Goal: Browse casually

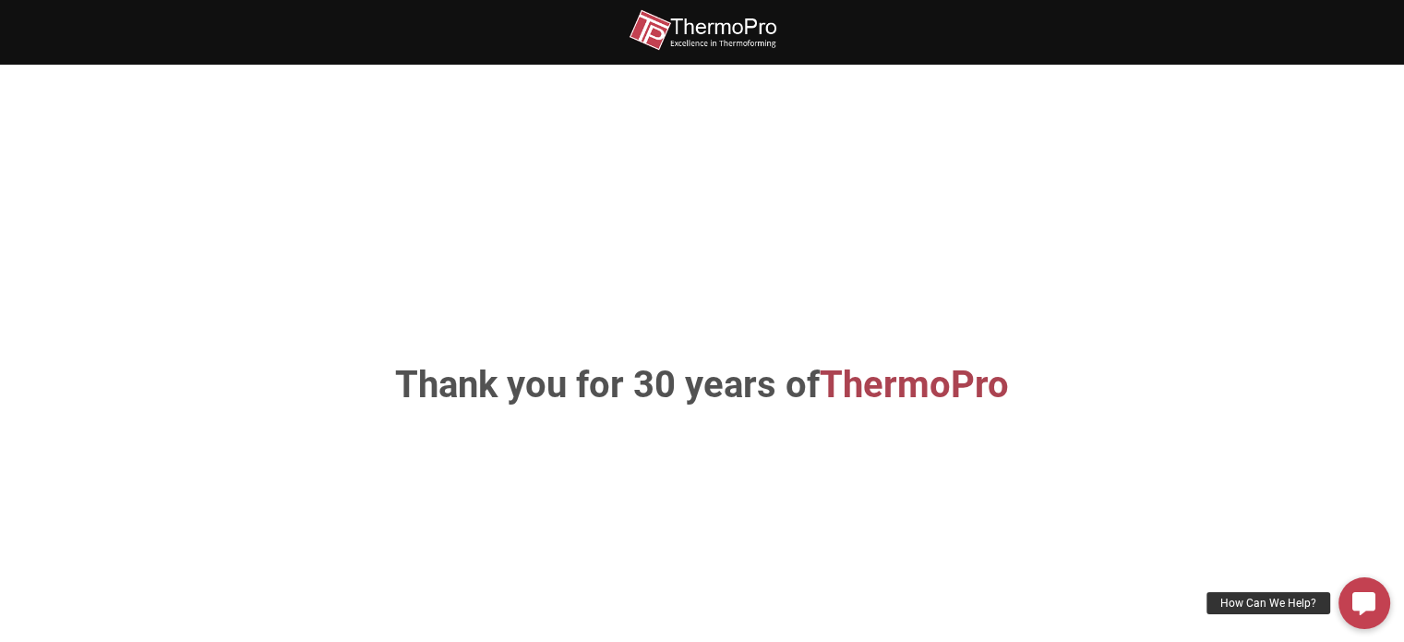
click at [742, 25] on img at bounding box center [703, 30] width 148 height 42
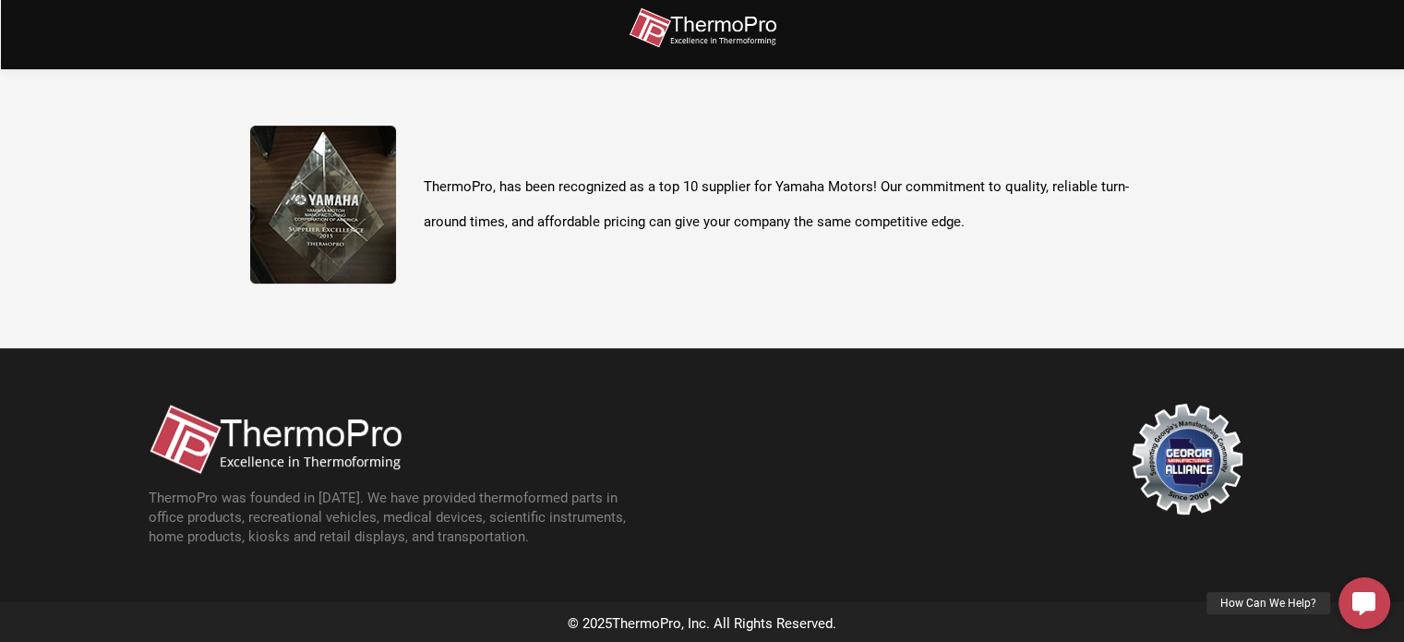
scroll to position [654, 0]
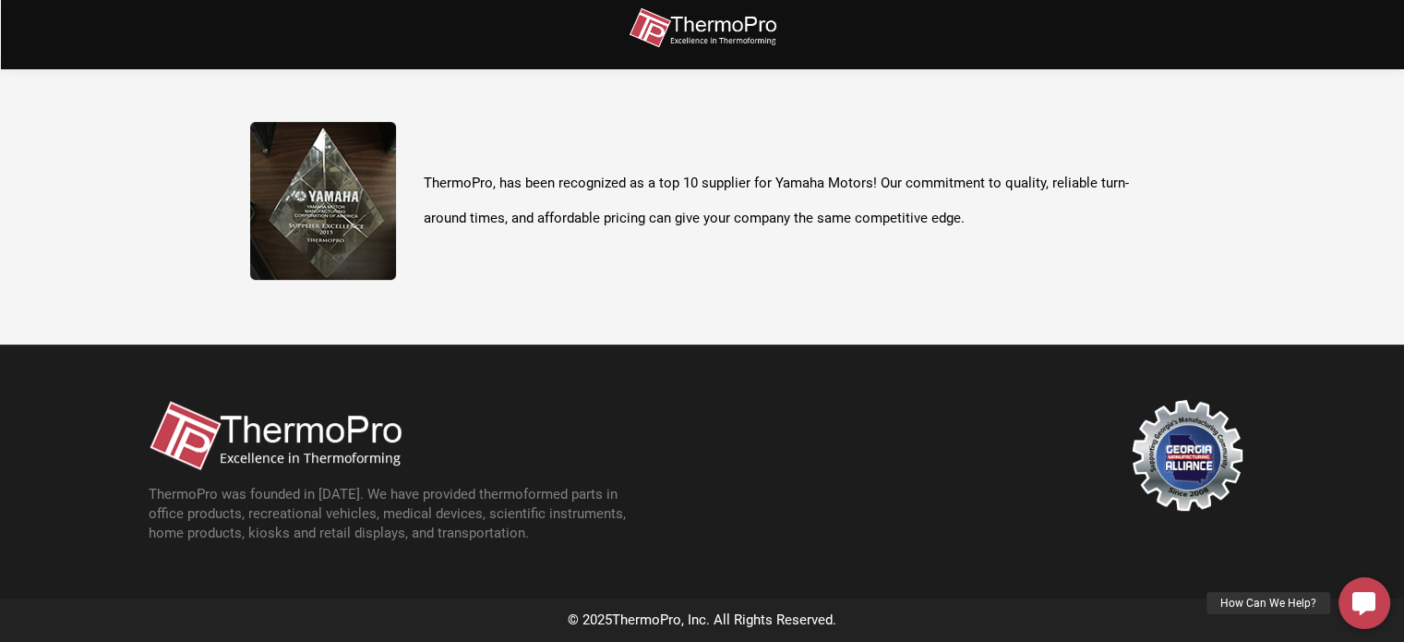
click at [330, 432] on img at bounding box center [275, 435] width 253 height 71
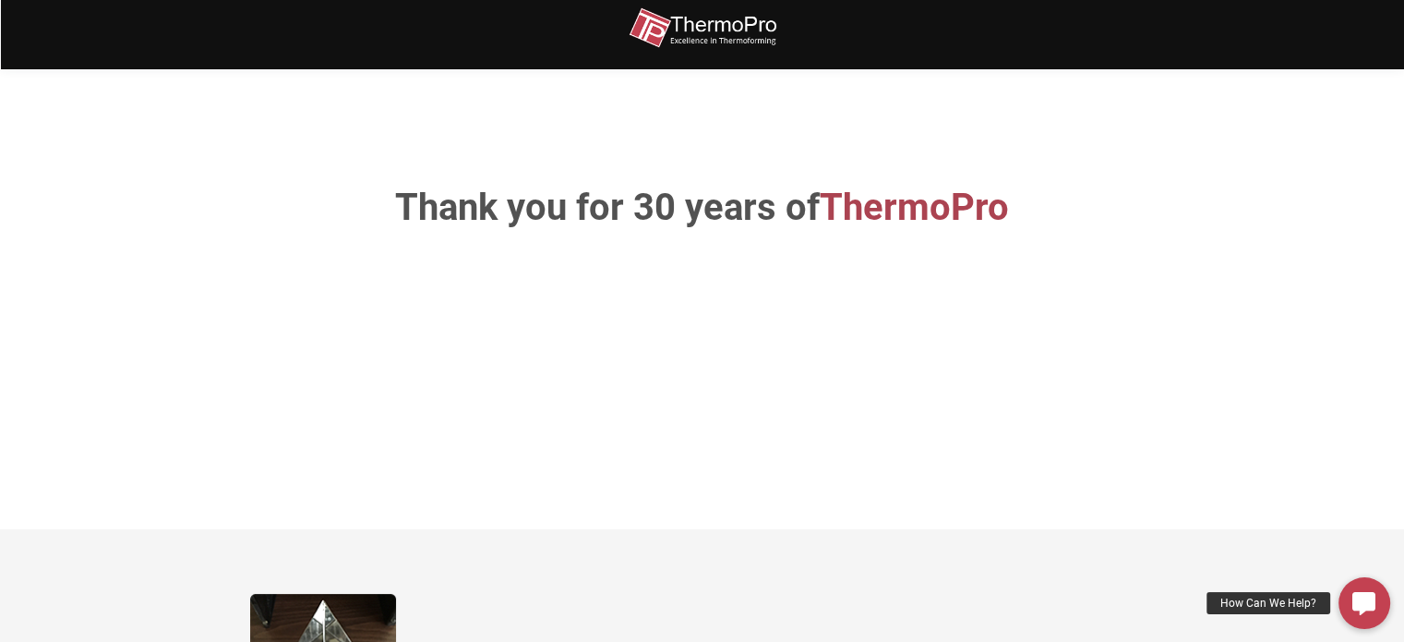
scroll to position [0, 0]
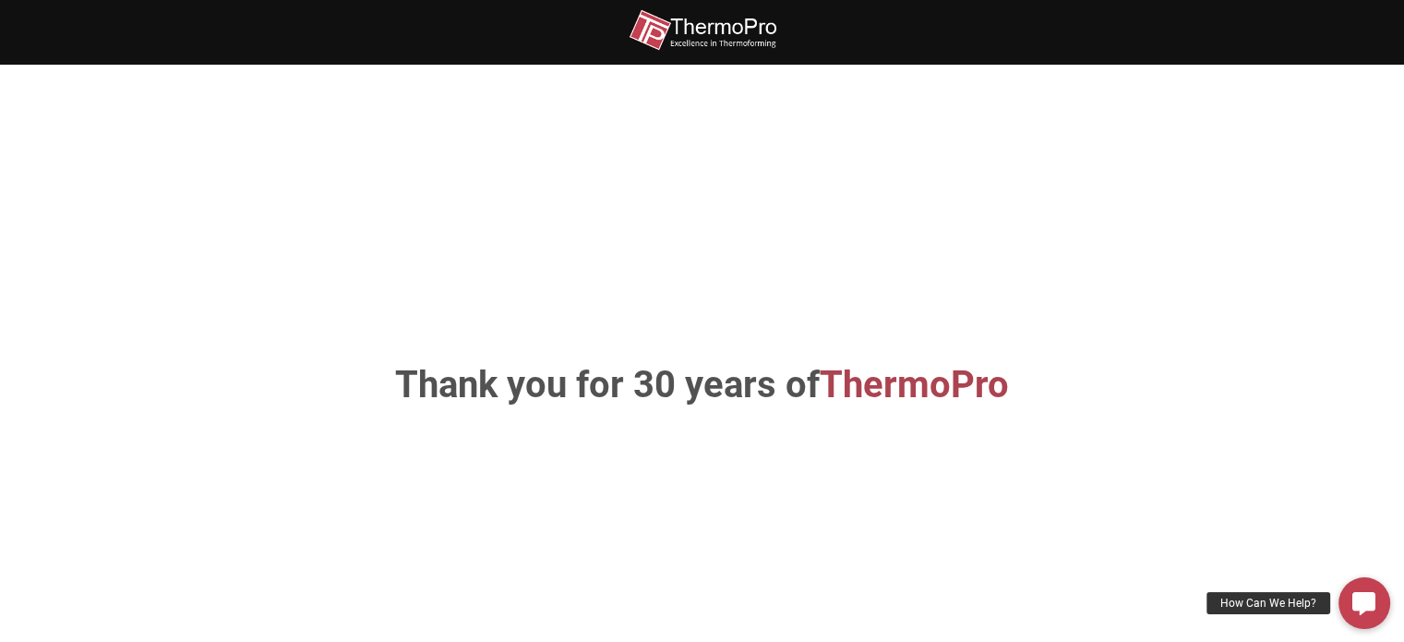
click at [706, 31] on img at bounding box center [703, 30] width 148 height 42
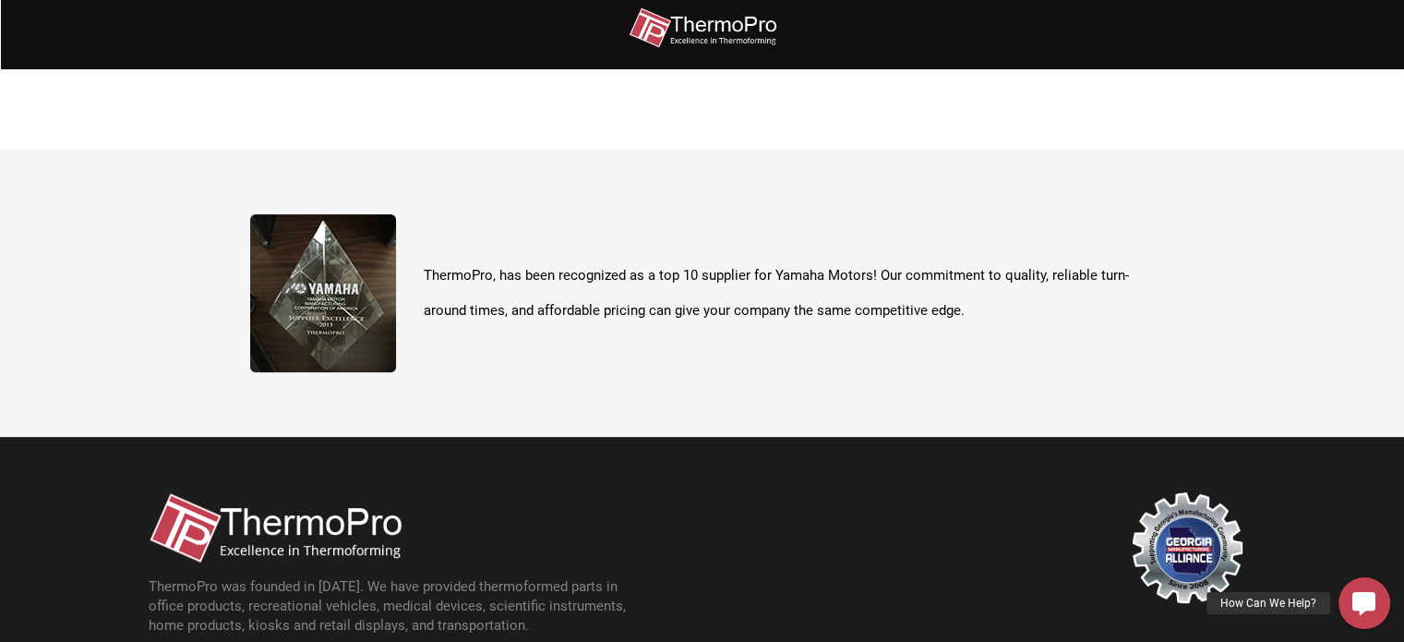
scroll to position [654, 0]
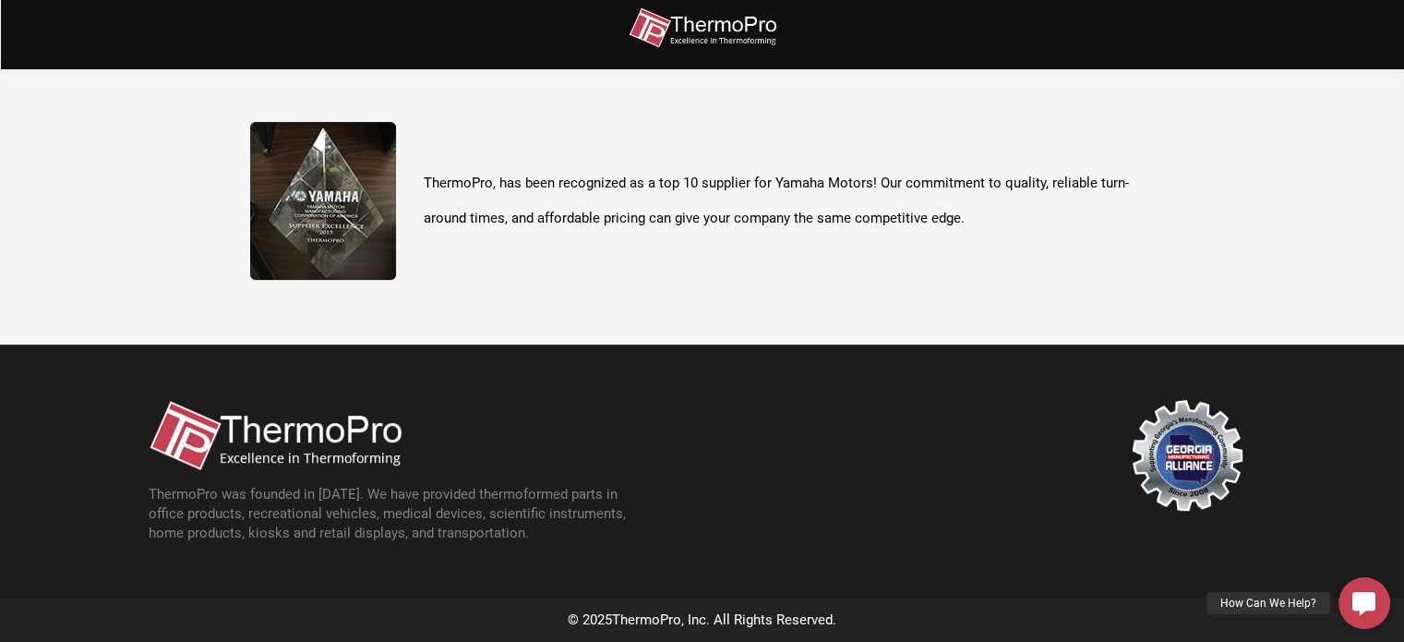
click at [1190, 457] on img at bounding box center [1187, 455] width 111 height 111
click at [1266, 579] on section "ThermoPro was founded in [DATE]. We have provided thermoformed parts in office …" at bounding box center [702, 471] width 1404 height 254
click at [974, 458] on div at bounding box center [979, 471] width 554 height 143
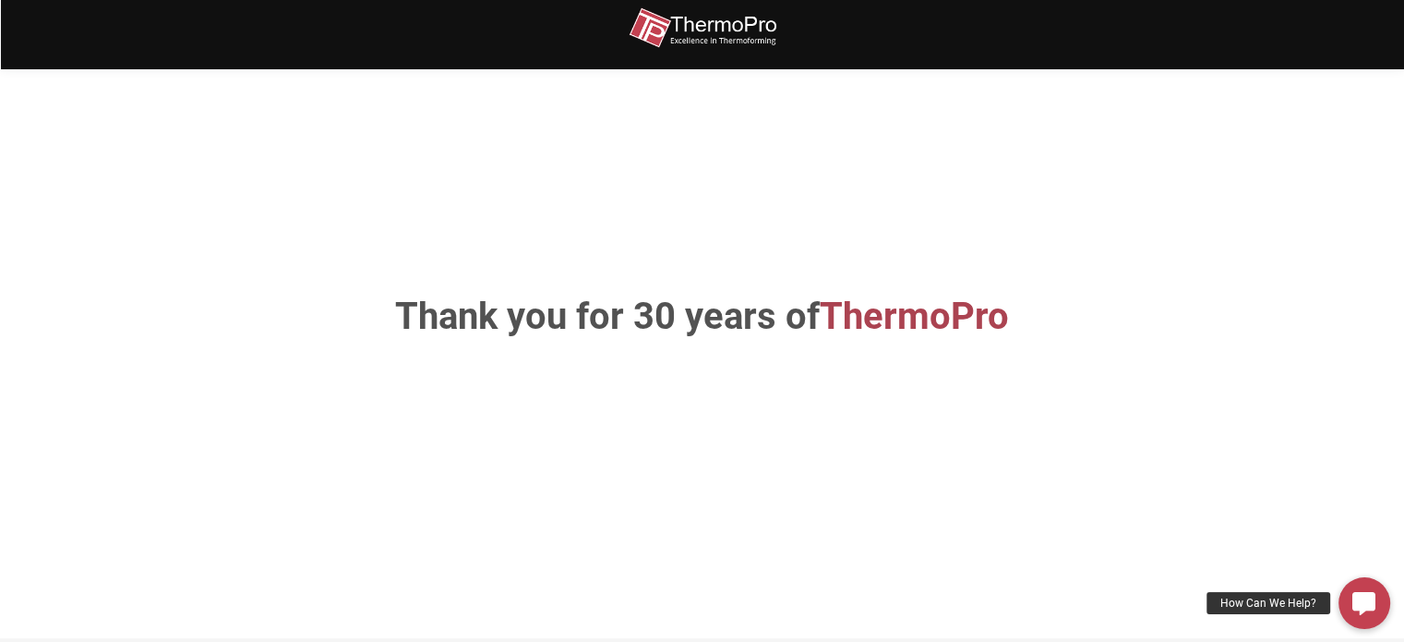
scroll to position [0, 0]
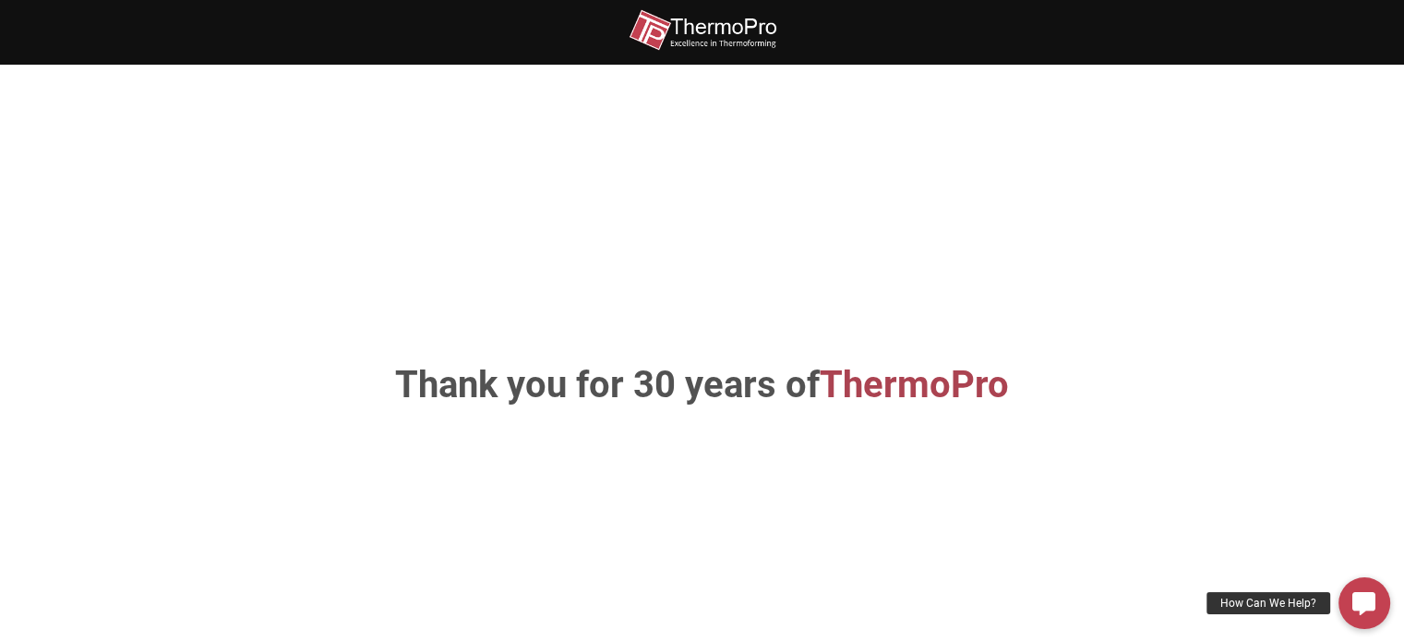
click at [709, 28] on img at bounding box center [703, 30] width 148 height 42
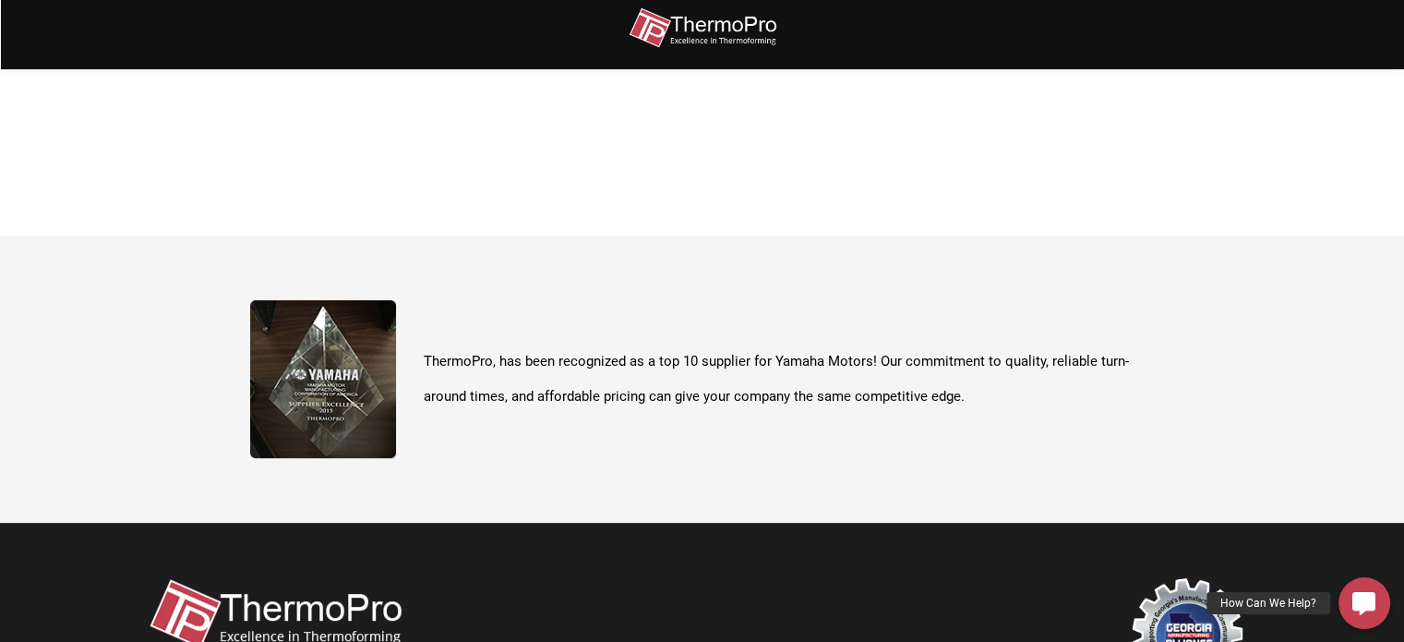
scroll to position [654, 0]
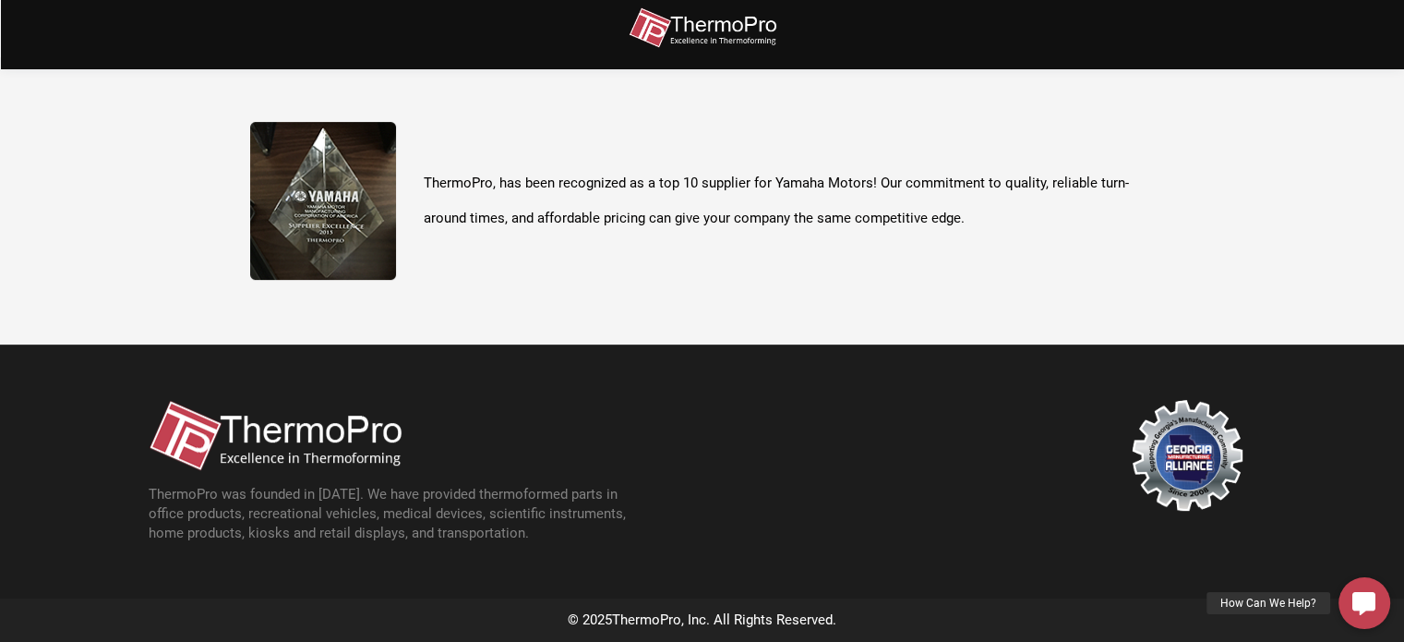
drag, startPoint x: 536, startPoint y: 525, endPoint x: 549, endPoint y: 501, distance: 27.3
click at [536, 524] on p "ThermoPro was founded in [DATE]. We have provided thermoformed parts in office …" at bounding box center [398, 514] width 498 height 58
click at [1218, 447] on img at bounding box center [1187, 455] width 111 height 111
click at [1193, 457] on img at bounding box center [1187, 455] width 111 height 111
drag, startPoint x: 1104, startPoint y: 380, endPoint x: 1313, endPoint y: 560, distance: 275.5
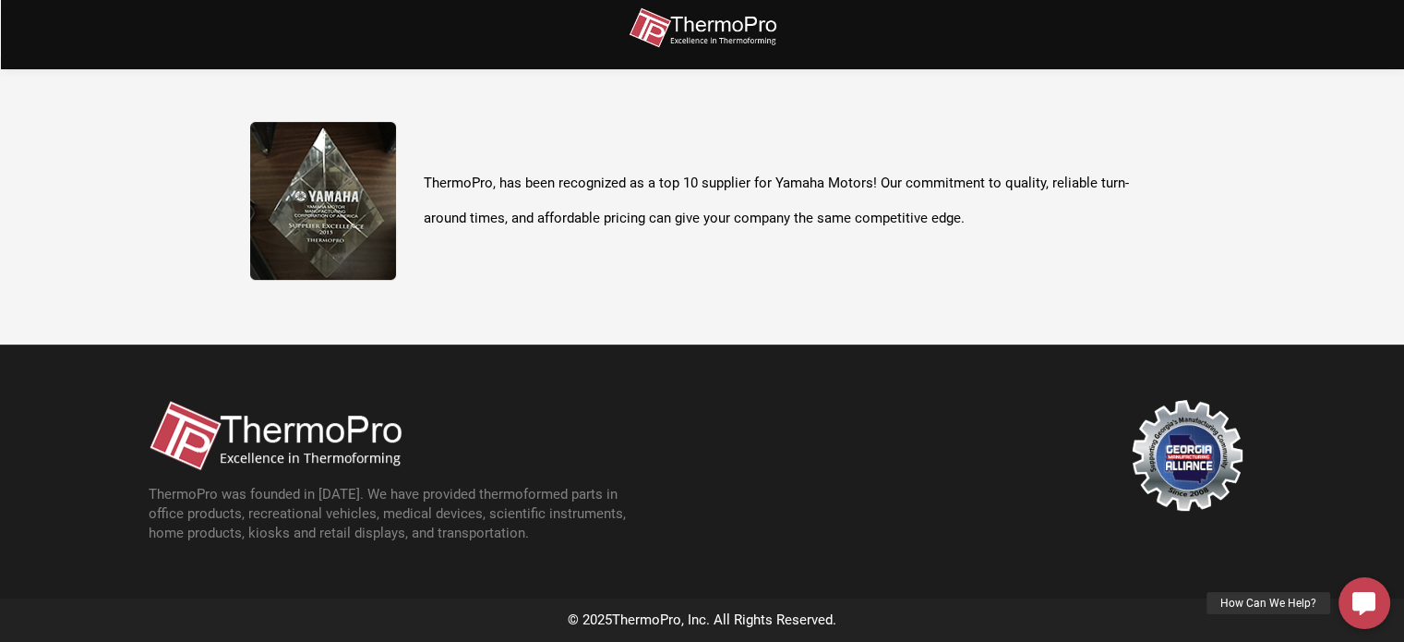
click at [1313, 560] on section "ThermoPro was founded in [DATE]. We have provided thermoformed parts in office …" at bounding box center [702, 471] width 1404 height 254
click at [1148, 437] on img at bounding box center [1187, 455] width 111 height 111
